Goal: Navigation & Orientation: Understand site structure

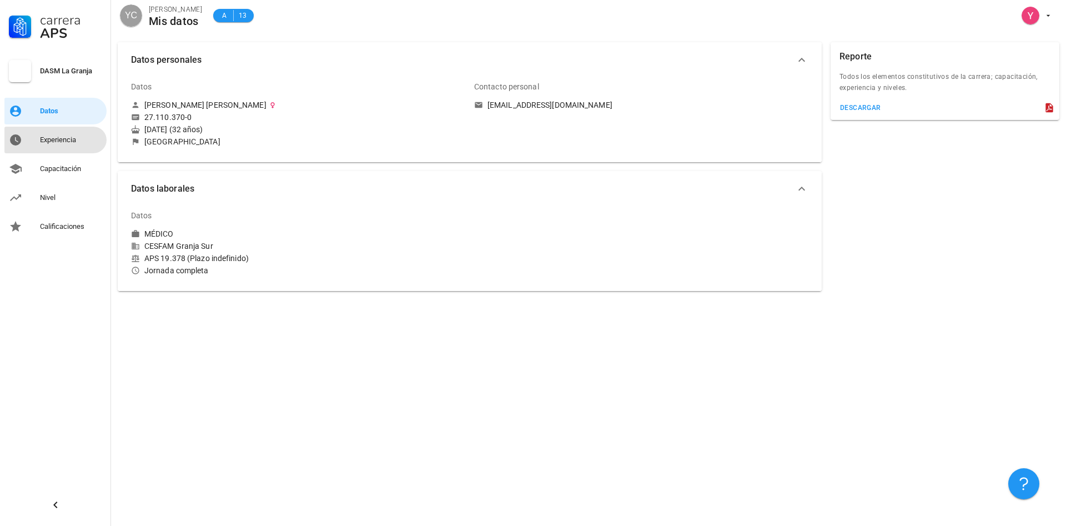
click at [50, 132] on div "Experiencia" at bounding box center [71, 140] width 62 height 18
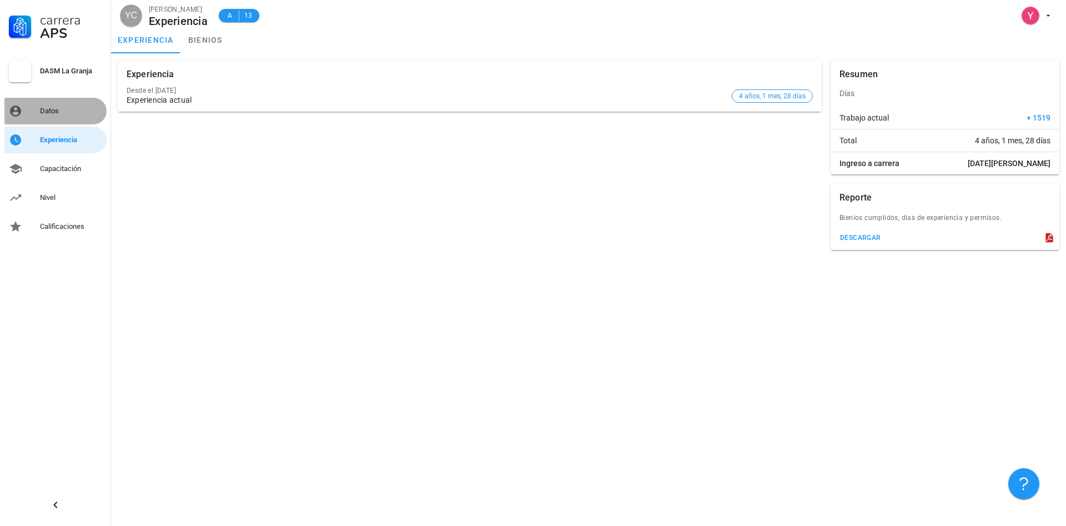
click at [71, 122] on link "Datos" at bounding box center [55, 111] width 102 height 27
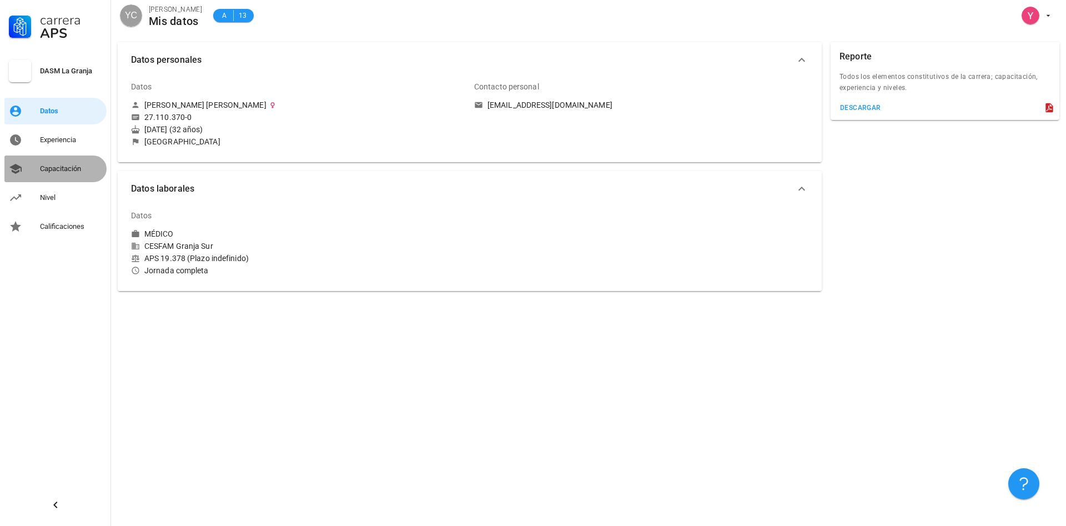
click at [74, 163] on div "Capacitación" at bounding box center [71, 169] width 62 height 18
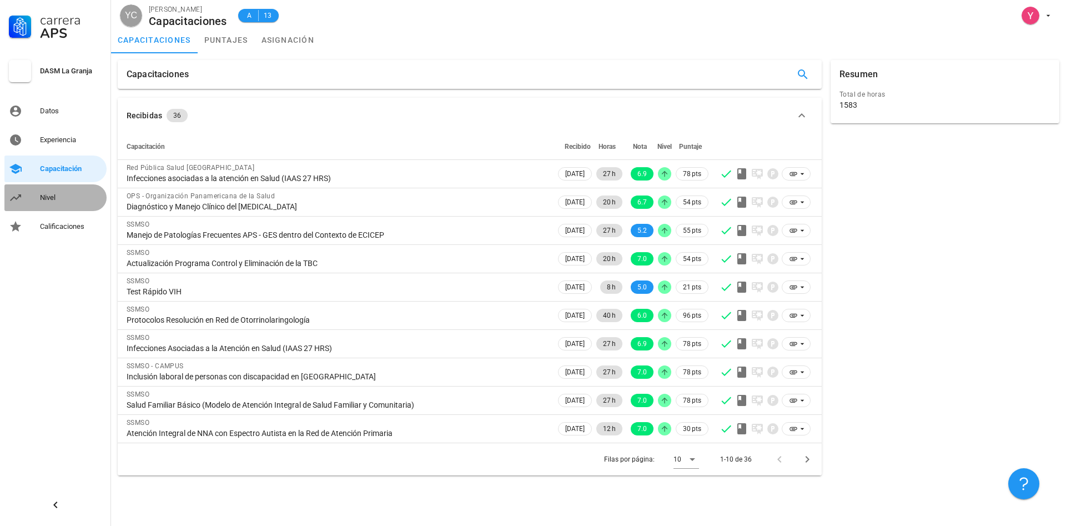
click at [61, 199] on div "Nivel" at bounding box center [71, 197] width 62 height 9
